Goal: Complete application form

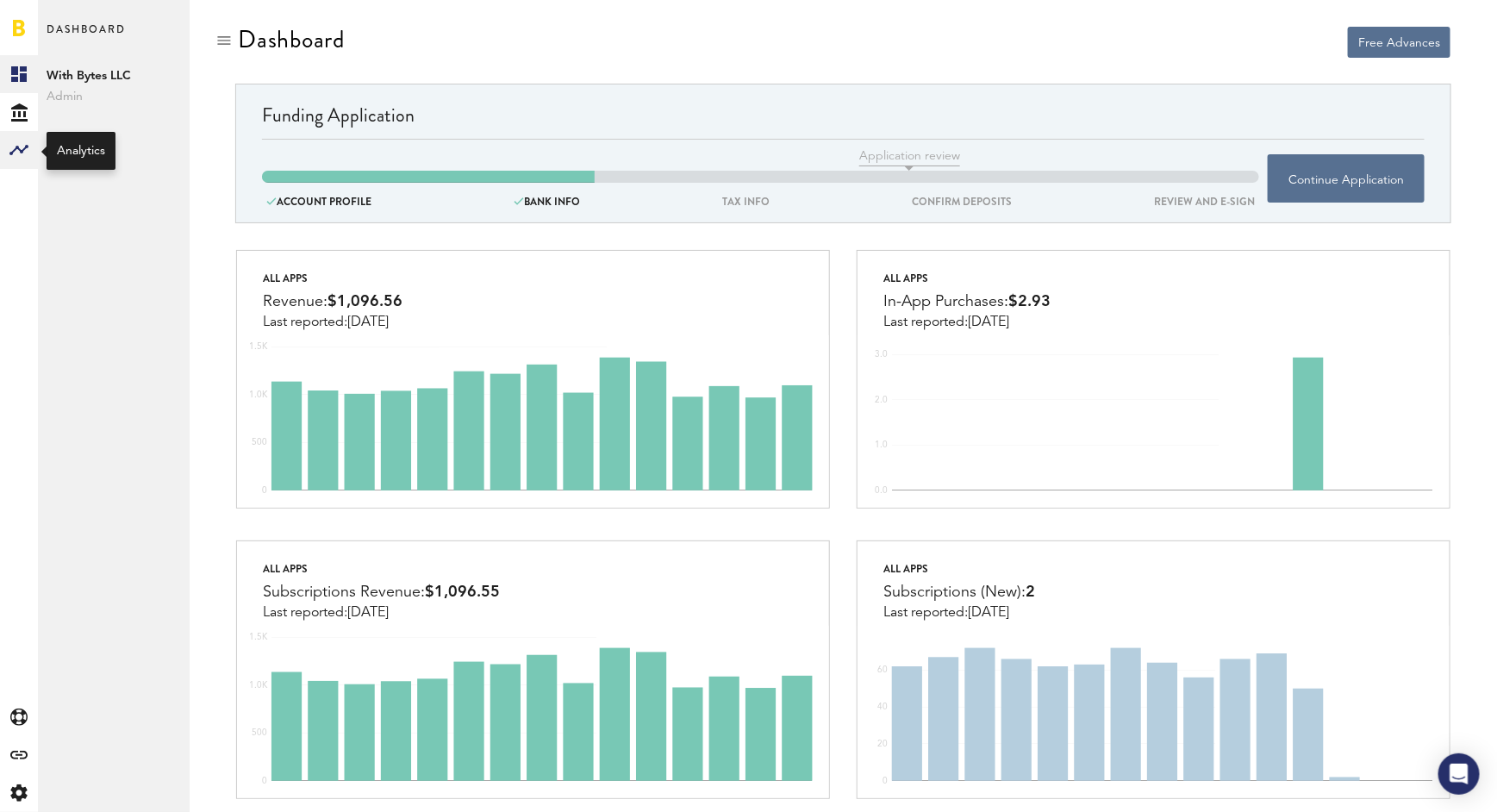
click at [15, 147] on rect at bounding box center [18, 150] width 21 height 21
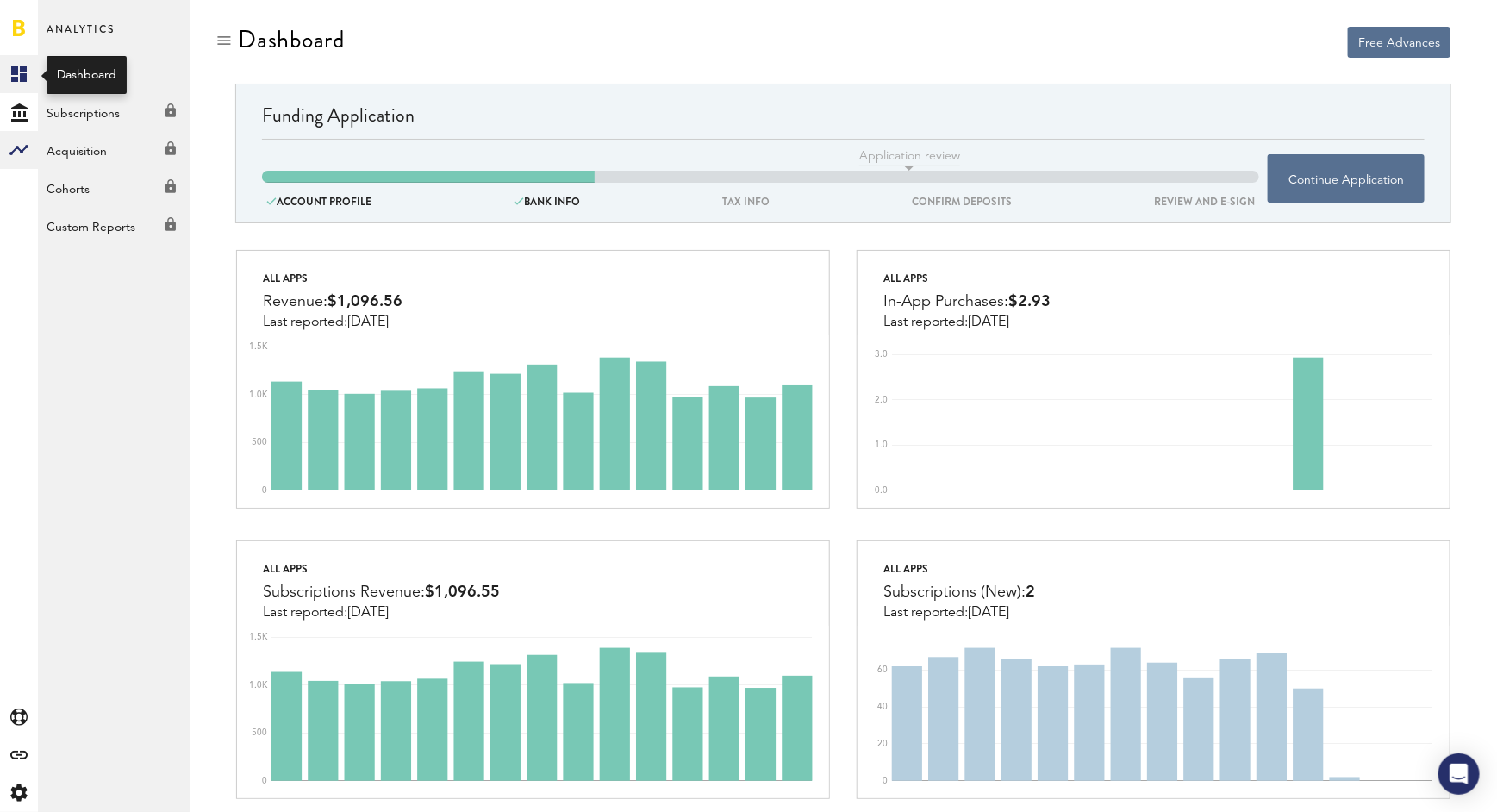
click at [18, 76] on rect at bounding box center [18, 73] width 21 height 21
click at [106, 71] on span "With Bytes LLC" at bounding box center [114, 75] width 134 height 21
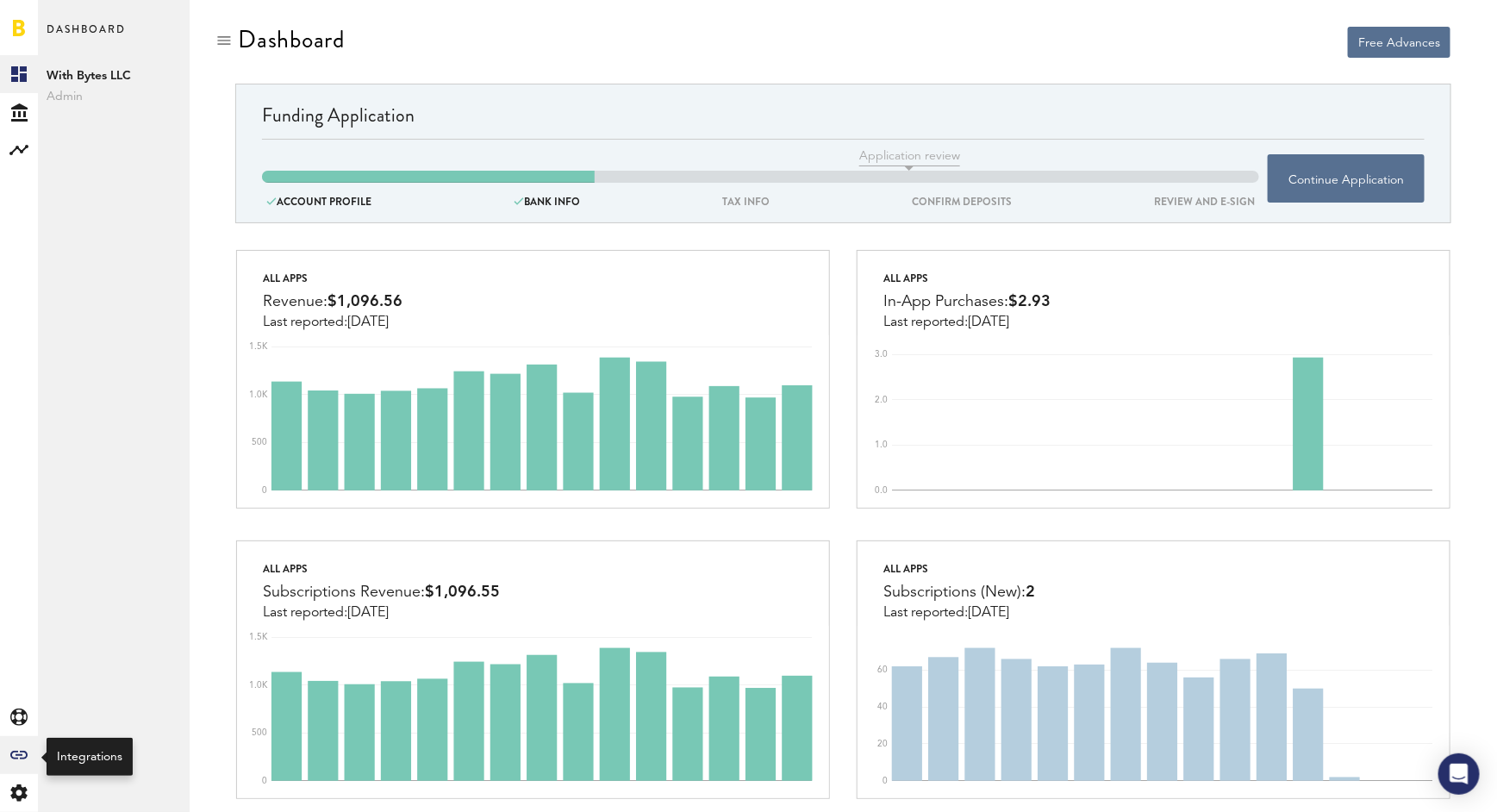
click at [28, 760] on div "Created with Sketch." at bounding box center [18, 754] width 38 height 38
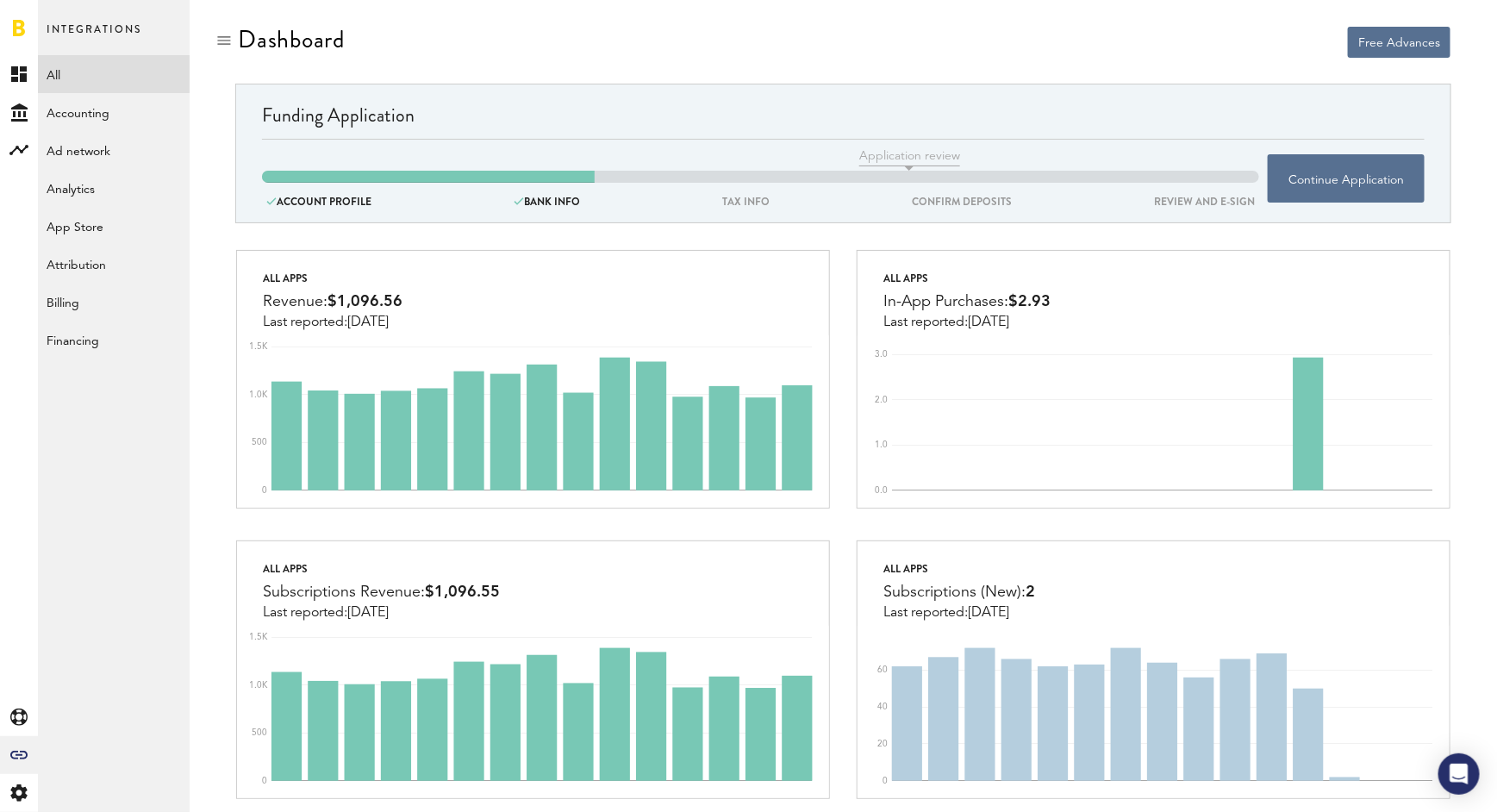
click at [108, 82] on link "All" at bounding box center [113, 73] width 152 height 38
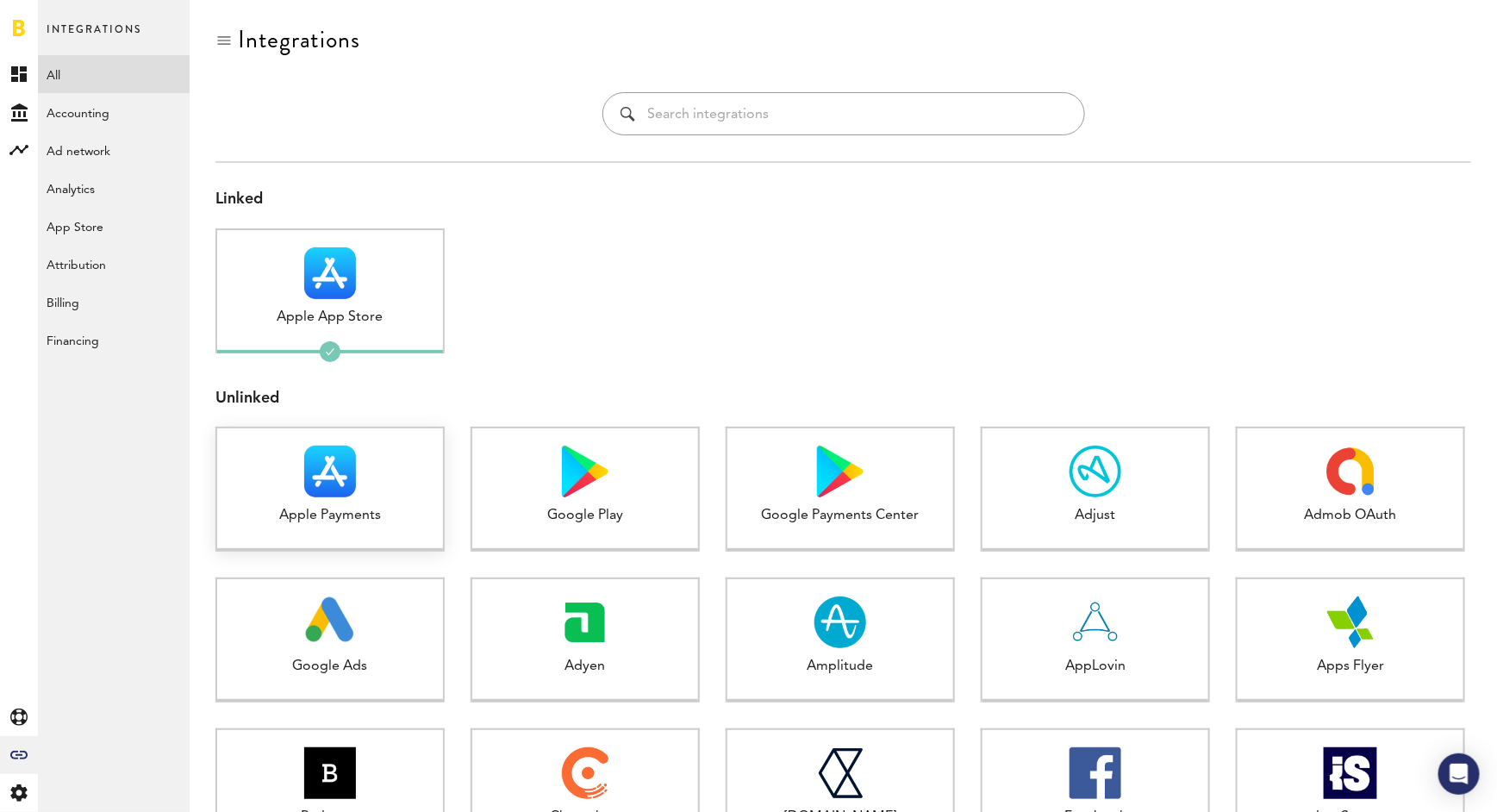
click at [376, 481] on div at bounding box center [330, 471] width 226 height 51
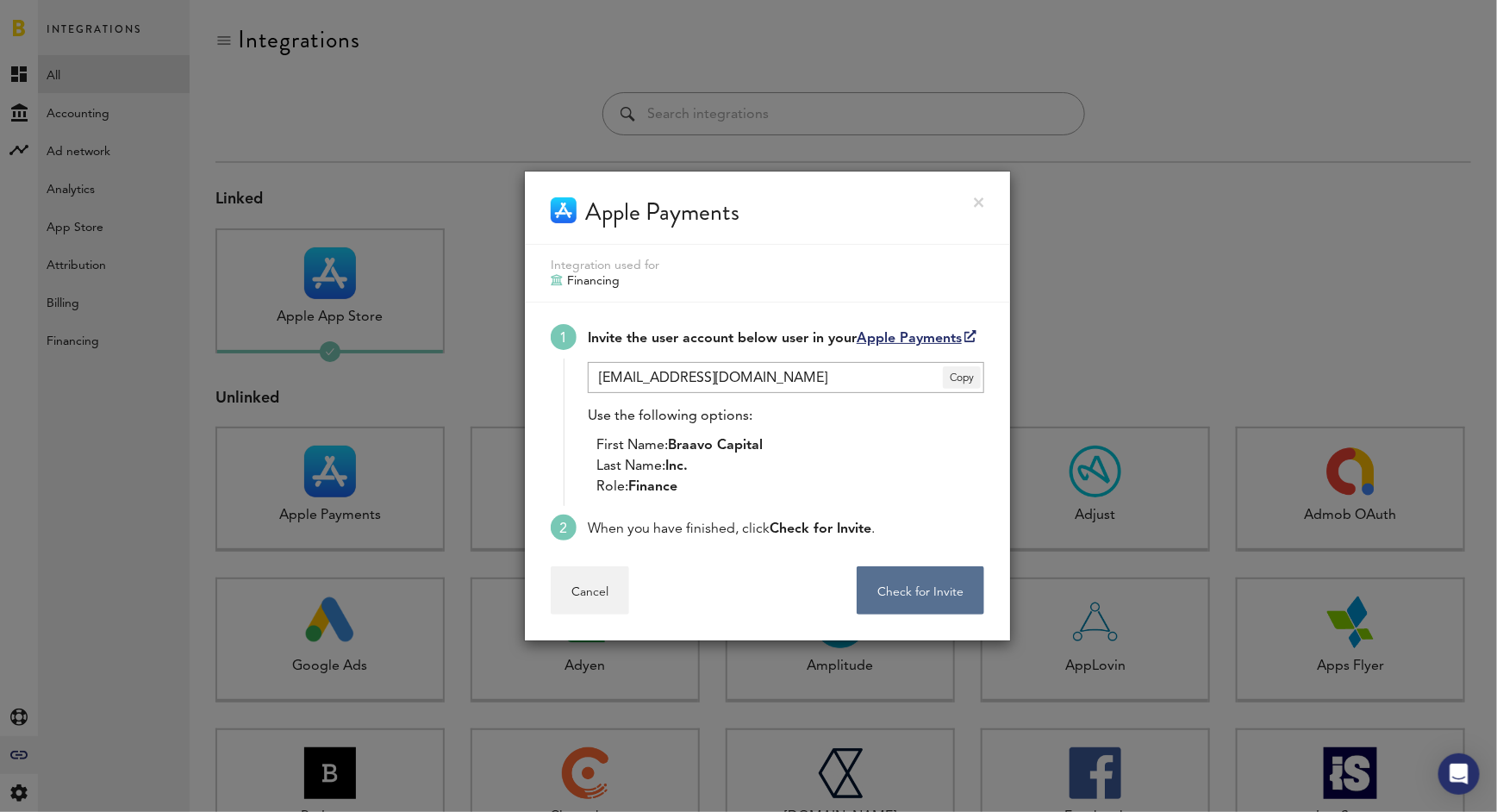
click at [1093, 135] on div at bounding box center [748, 406] width 1497 height 812
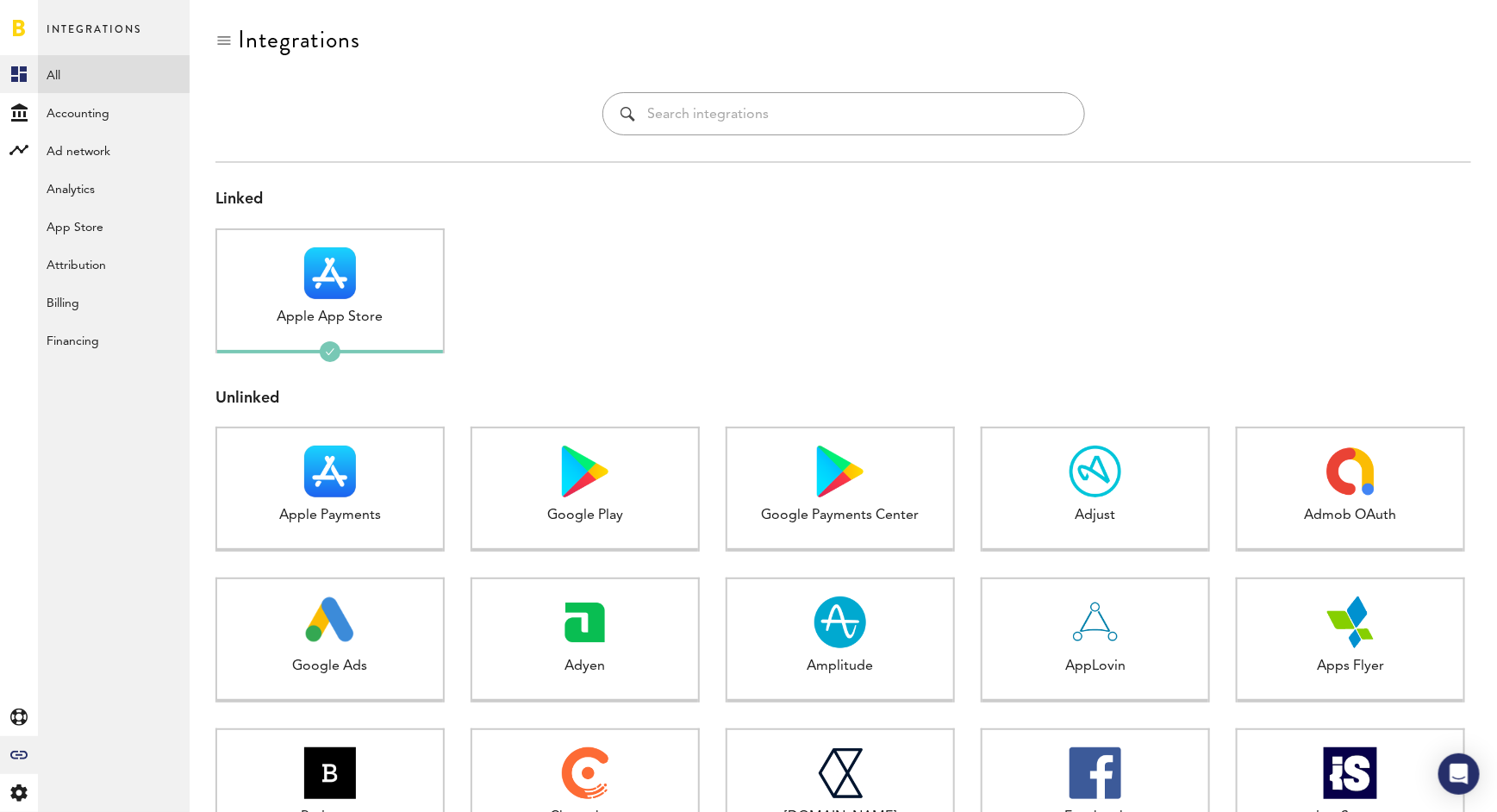
click at [29, 72] on link "Created with Sketch." at bounding box center [18, 73] width 38 height 38
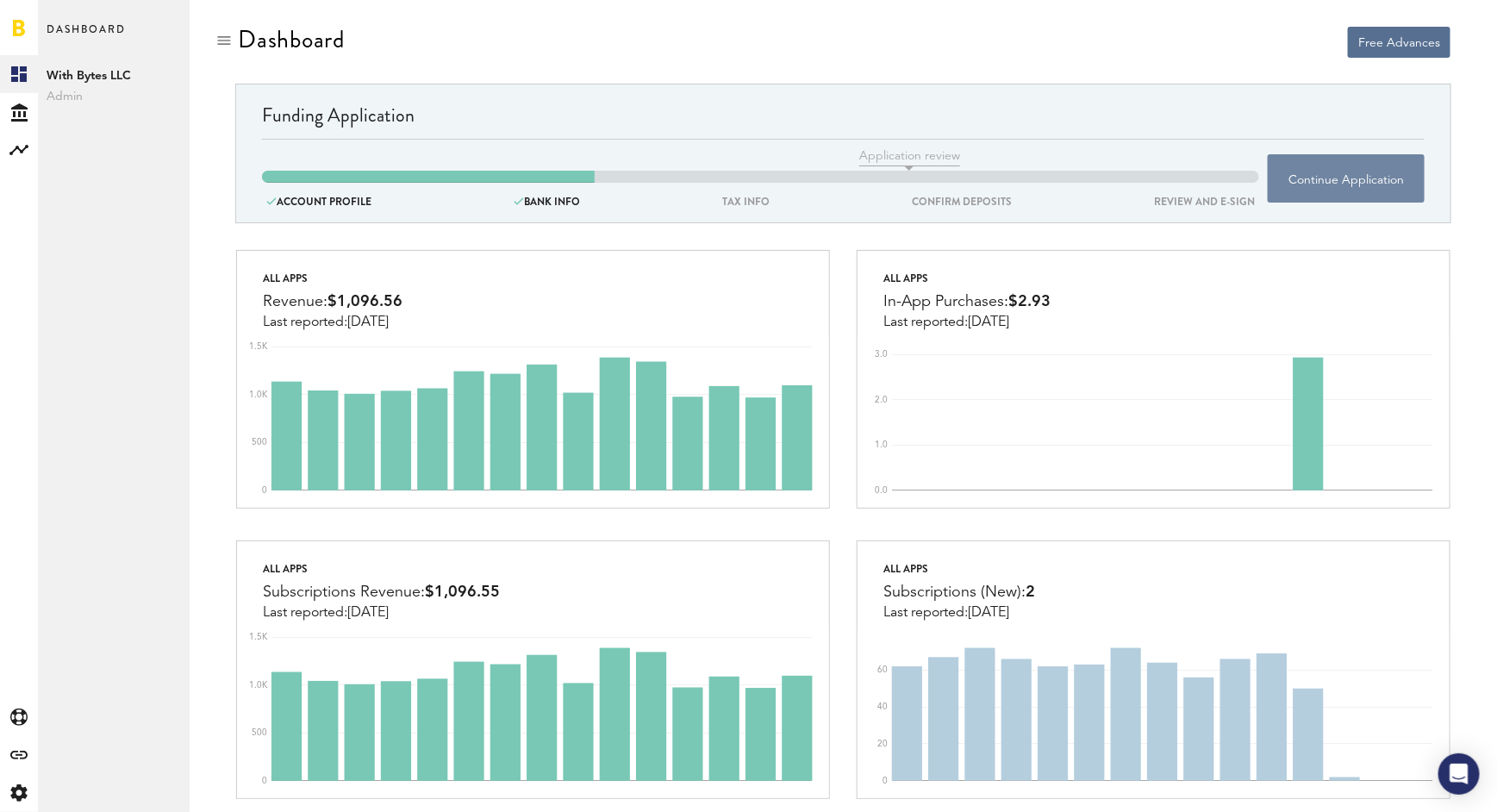
click at [1371, 180] on button "Continue Application" at bounding box center [1346, 178] width 157 height 49
